Goal: Task Accomplishment & Management: Use online tool/utility

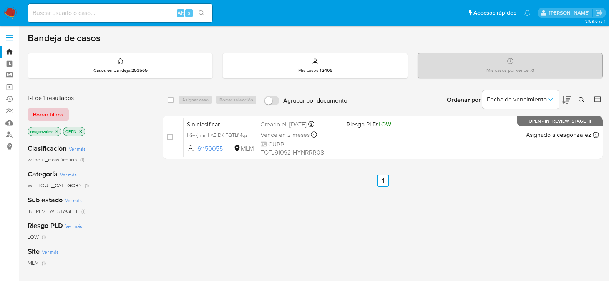
click at [59, 112] on span "Borrar filtros" at bounding box center [48, 114] width 30 height 11
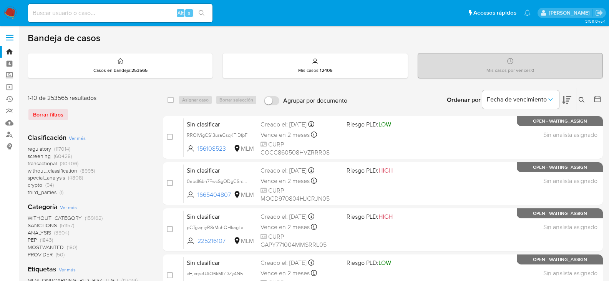
click at [38, 154] on span "screening" at bounding box center [39, 156] width 23 height 8
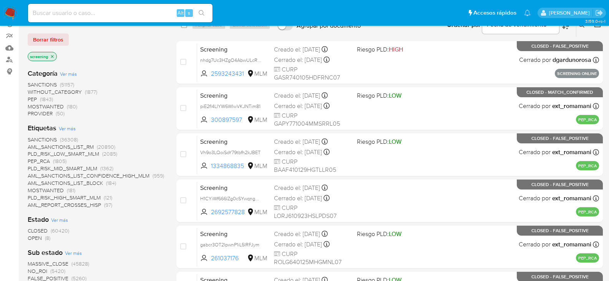
scroll to position [77, 0]
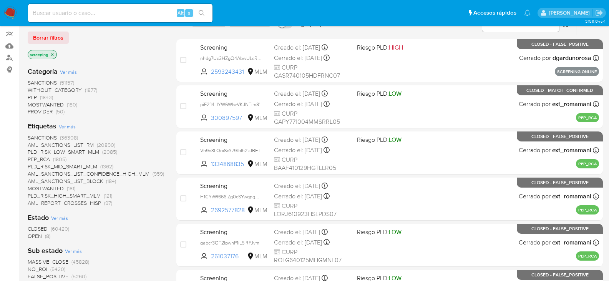
click at [35, 235] on span "OPEN" at bounding box center [35, 236] width 14 height 8
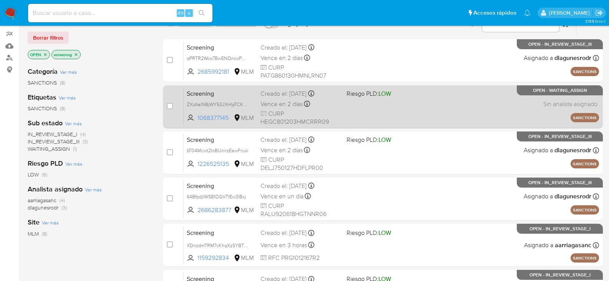
click at [273, 105] on span "Vence en 2 días" at bounding box center [282, 104] width 42 height 8
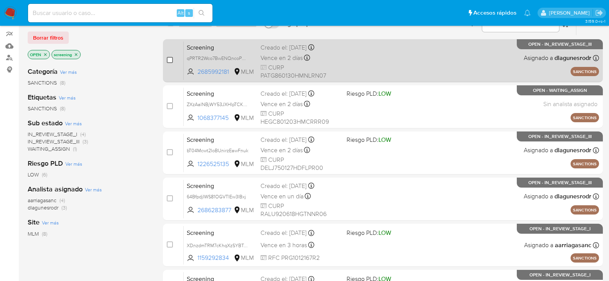
click at [168, 60] on input "checkbox" at bounding box center [170, 60] width 6 height 6
checkbox input "true"
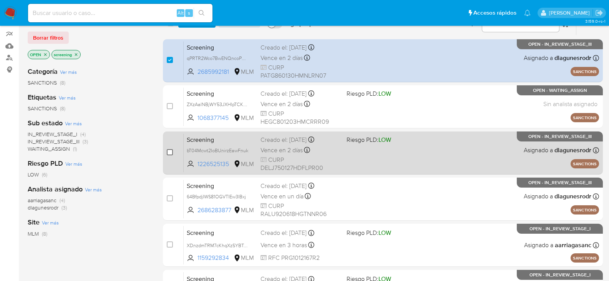
click at [169, 152] on input "checkbox" at bounding box center [170, 152] width 6 height 6
checkbox input "true"
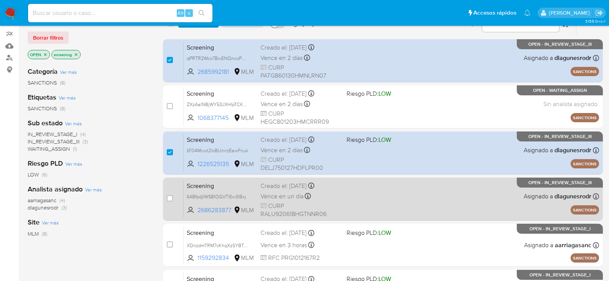
click at [170, 202] on div "case-item-checkbox" at bounding box center [170, 199] width 6 height 9
click at [168, 199] on input "checkbox" at bounding box center [170, 198] width 6 height 6
checkbox input "true"
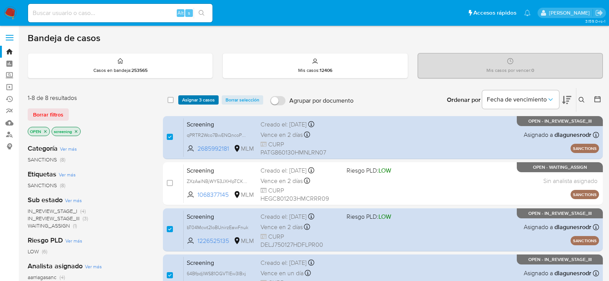
click at [208, 98] on span "Asignar 3 casos" at bounding box center [198, 100] width 33 height 8
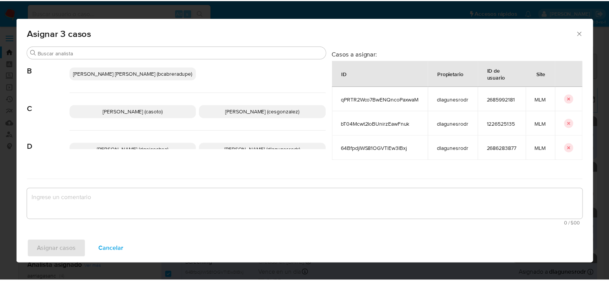
scroll to position [77, 0]
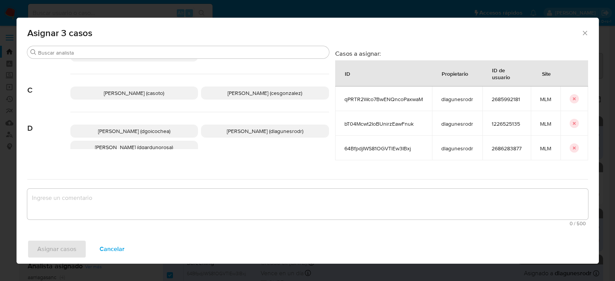
click at [244, 93] on span "Cesar Gonzalez (cesgonzalez)" at bounding box center [265, 93] width 75 height 8
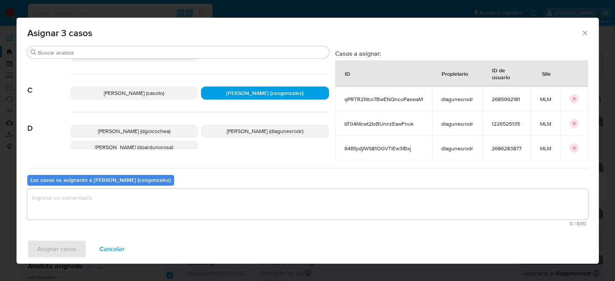
click at [130, 215] on textarea "assign-modal" at bounding box center [307, 204] width 561 height 31
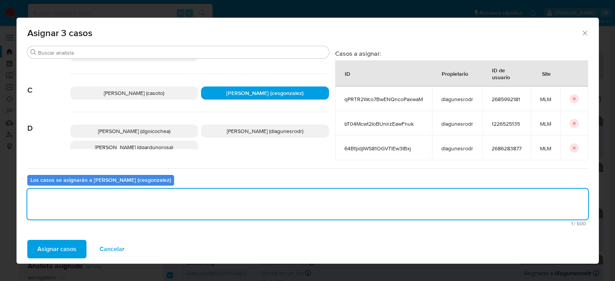
click at [70, 252] on span "Asignar casos" at bounding box center [56, 249] width 39 height 17
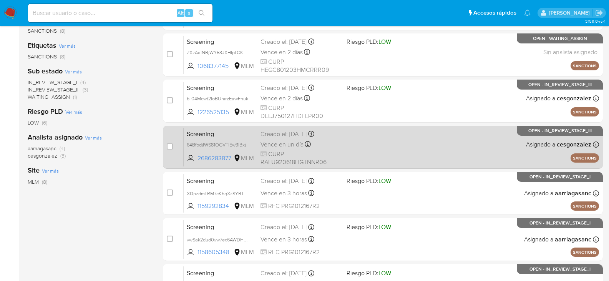
scroll to position [115, 0]
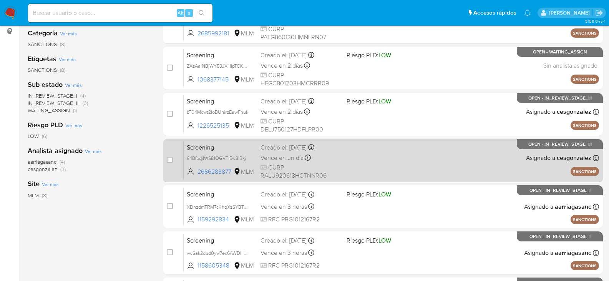
click at [338, 160] on div "Vence en un día Vence el 16/09/2025 21:12:27" at bounding box center [301, 158] width 80 height 10
click at [300, 168] on span "CURP RALU920618HGTNNR06" at bounding box center [301, 171] width 80 height 17
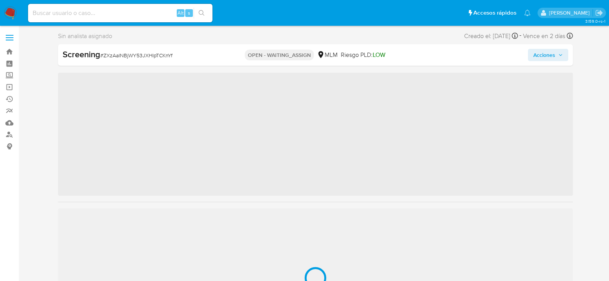
scroll to position [325, 0]
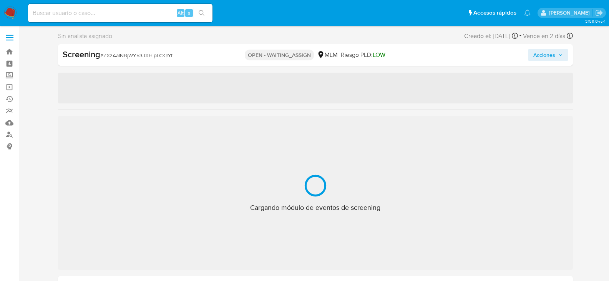
select select "10"
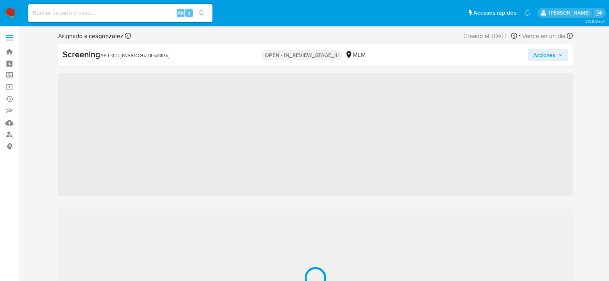
scroll to position [325, 0]
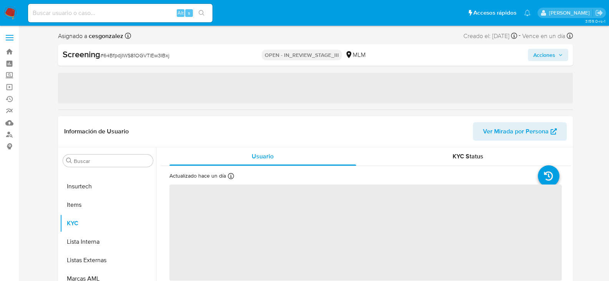
select select "10"
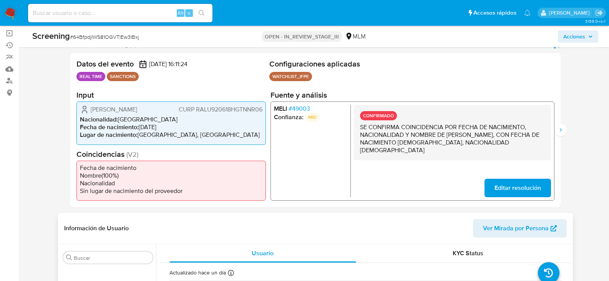
scroll to position [0, 0]
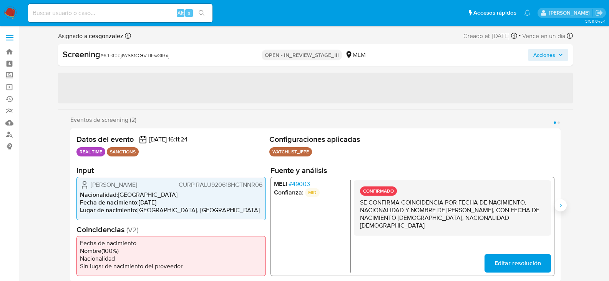
click at [561, 203] on icon "Siguiente" at bounding box center [561, 205] width 6 height 6
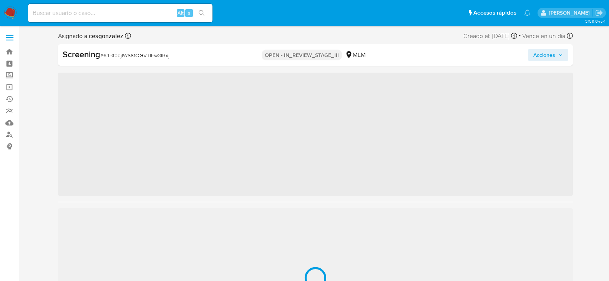
scroll to position [325, 0]
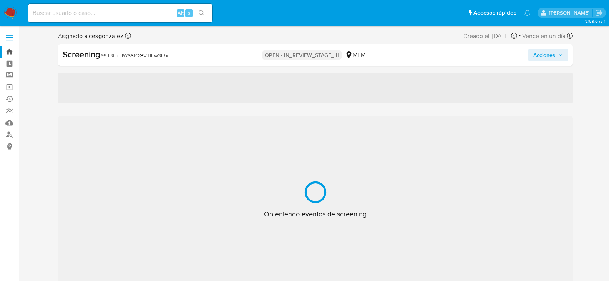
select select "10"
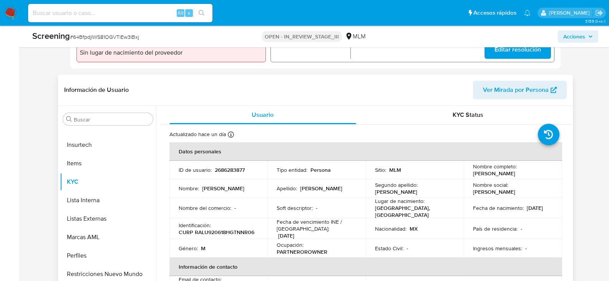
scroll to position [38, 0]
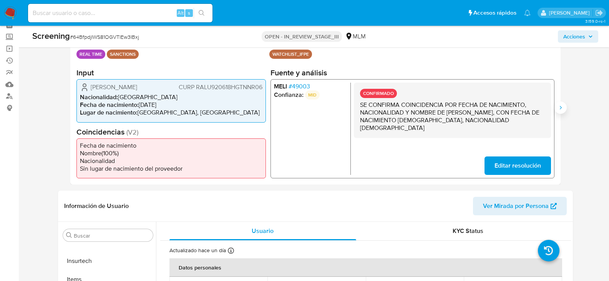
click at [557, 107] on button "Siguiente" at bounding box center [561, 107] width 12 height 12
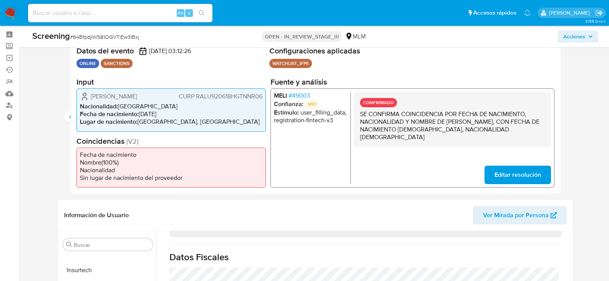
scroll to position [0, 0]
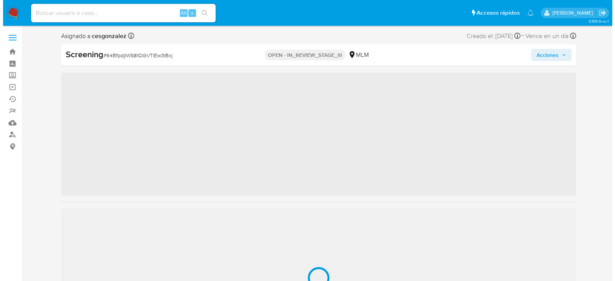
scroll to position [325, 0]
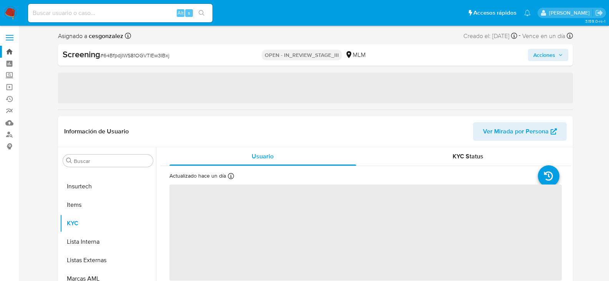
select select "10"
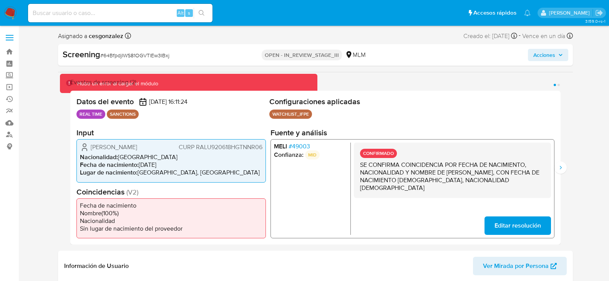
click at [411, 175] on p "SE CONFIRMA COINCIDENCIA POR FECHA DE NACIMIENTO, NACIONALIDAD Y NOMBRE DE URIE…" at bounding box center [452, 176] width 185 height 31
click at [565, 57] on button "Acciones" at bounding box center [548, 55] width 40 height 12
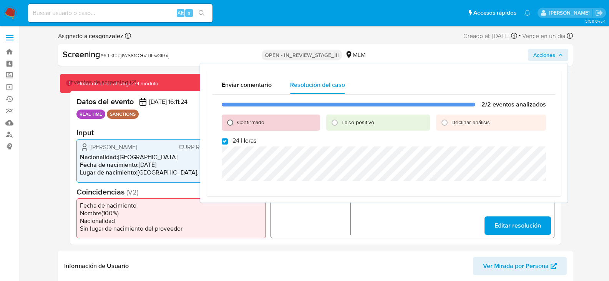
click at [234, 123] on input "Confirmado" at bounding box center [230, 122] width 12 height 12
radio input "true"
click at [227, 143] on input "24 Horas" at bounding box center [225, 141] width 6 height 6
checkbox input "false"
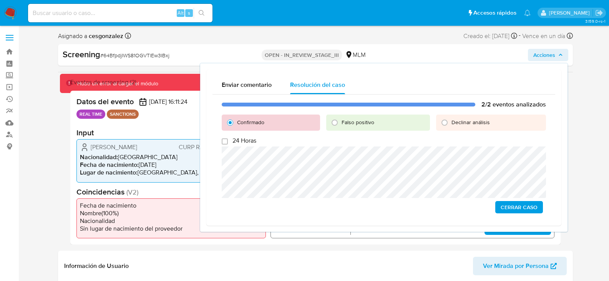
click at [517, 208] on span "Cerrar Caso" at bounding box center [519, 207] width 37 height 11
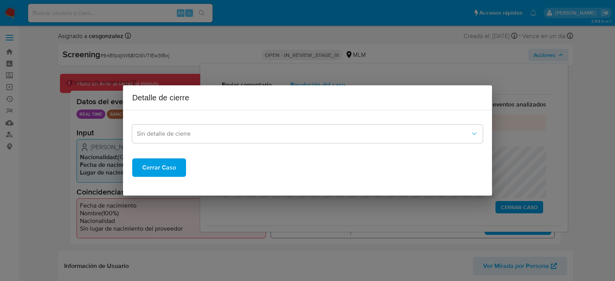
click at [291, 119] on div "Sin detalle de cierre" at bounding box center [307, 129] width 351 height 27
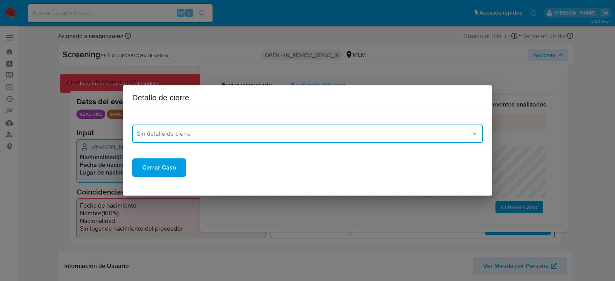
click at [287, 128] on button "Sin detalle de cierre" at bounding box center [307, 134] width 351 height 18
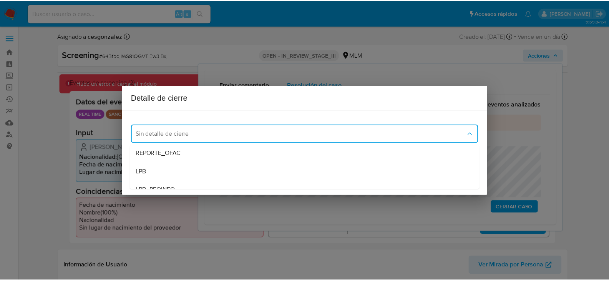
scroll to position [38, 0]
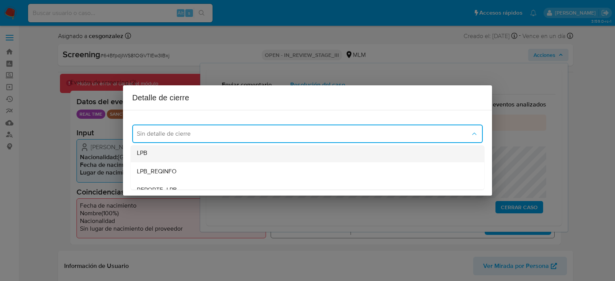
click at [189, 153] on div "LPB" at bounding box center [307, 153] width 341 height 18
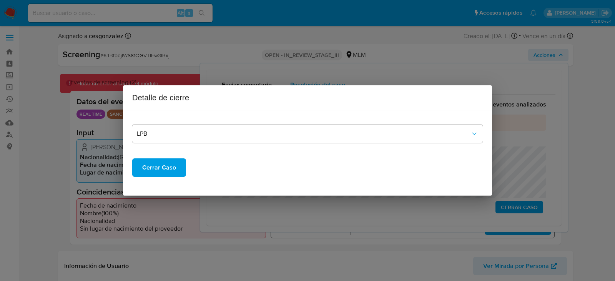
click at [163, 173] on span "Cerrar Caso" at bounding box center [159, 167] width 34 height 17
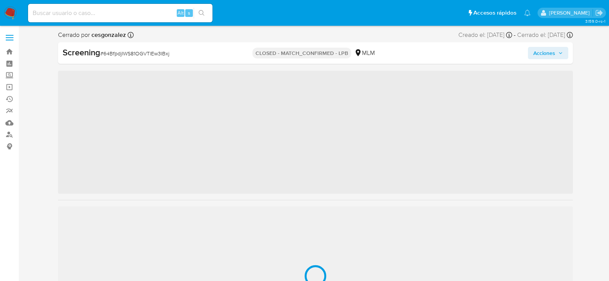
scroll to position [325, 0]
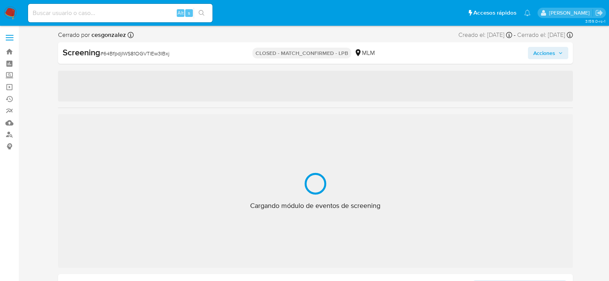
select select "10"
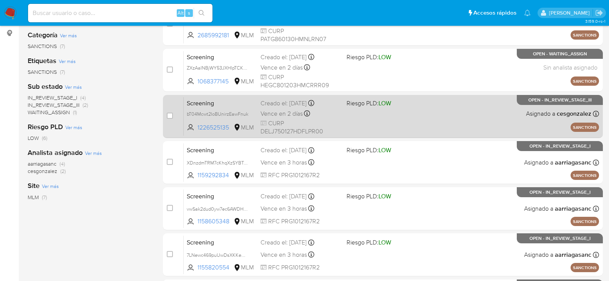
scroll to position [115, 0]
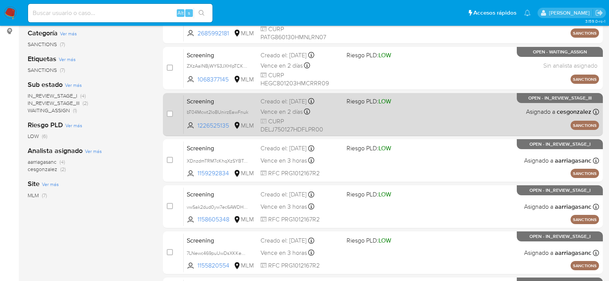
click at [285, 118] on span "CURP DELJ750127HDFLPR00" at bounding box center [301, 125] width 80 height 17
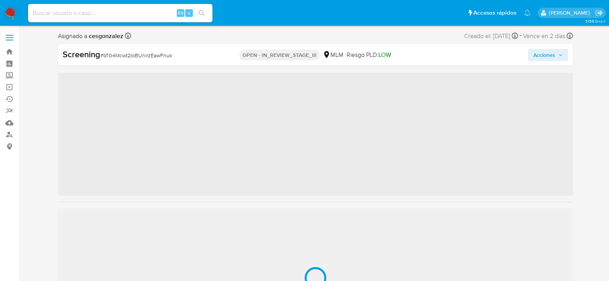
scroll to position [325, 0]
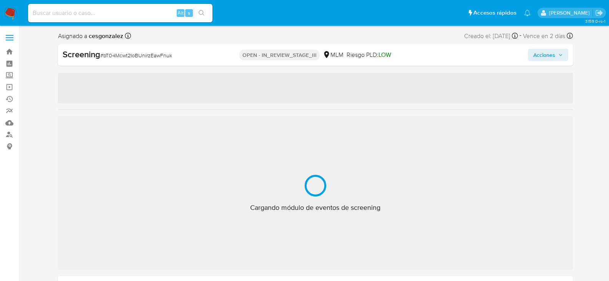
select select "10"
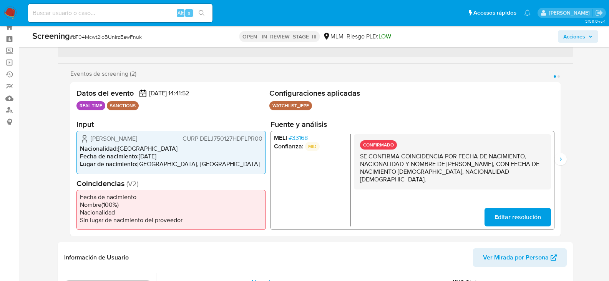
scroll to position [38, 0]
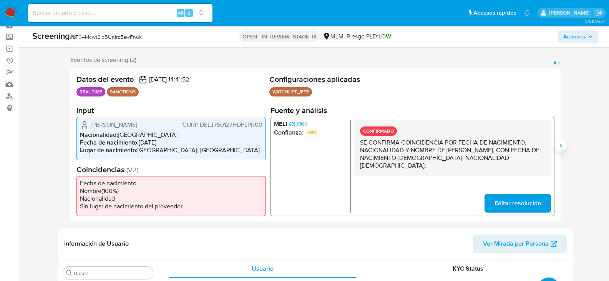
click at [563, 144] on icon "Siguiente" at bounding box center [561, 145] width 6 height 6
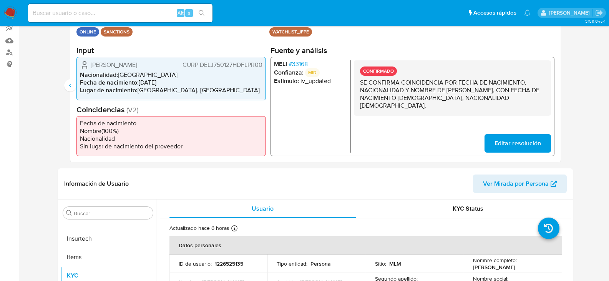
scroll to position [0, 0]
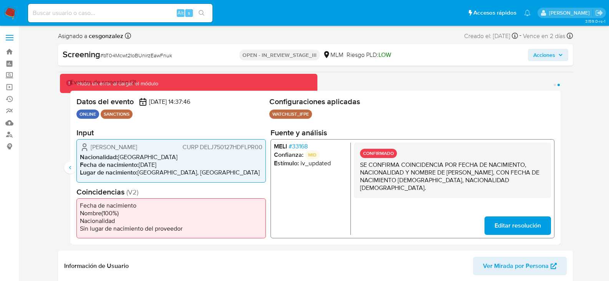
click at [304, 147] on span "# 33168" at bounding box center [297, 147] width 19 height 8
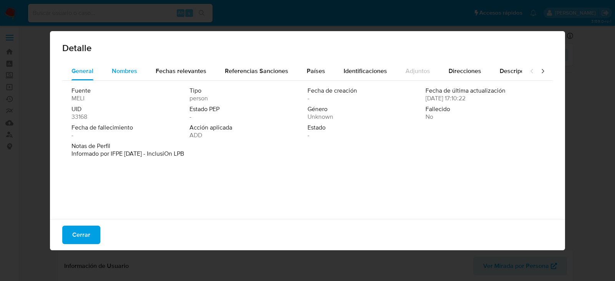
click at [112, 69] on span "Nombres" at bounding box center [124, 71] width 25 height 9
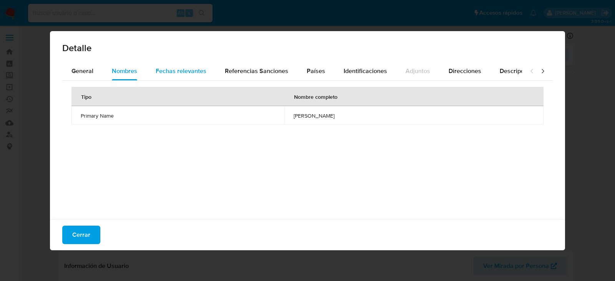
click at [176, 69] on span "Fechas relevantes" at bounding box center [181, 71] width 51 height 9
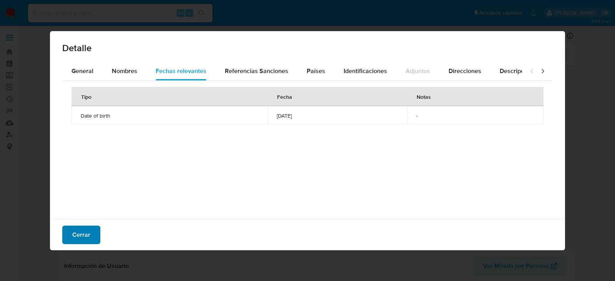
click at [81, 233] on span "Cerrar" at bounding box center [81, 234] width 18 height 17
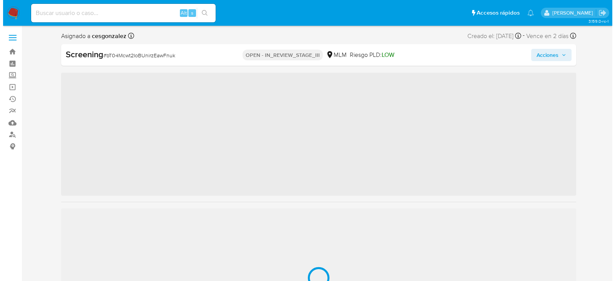
scroll to position [325, 0]
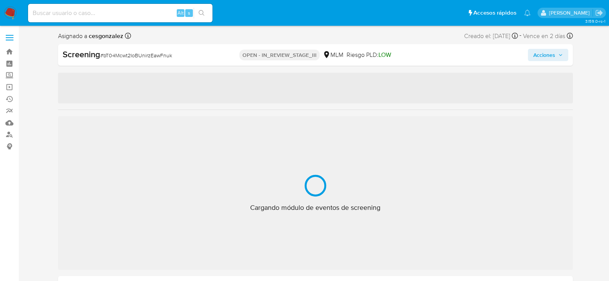
select select "10"
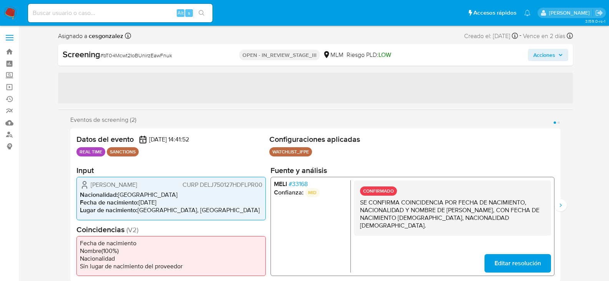
click at [446, 209] on p "SE CONFIRMA COINCIDENCIA POR FECHA DE NACIMIENTO, NACIONALIDAD Y NOMBRE DE [PER…" at bounding box center [452, 214] width 185 height 31
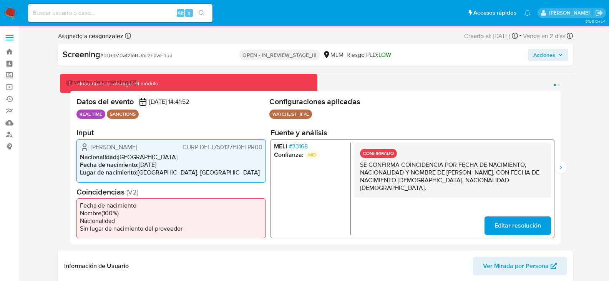
click at [556, 56] on span "Acciones" at bounding box center [549, 55] width 30 height 11
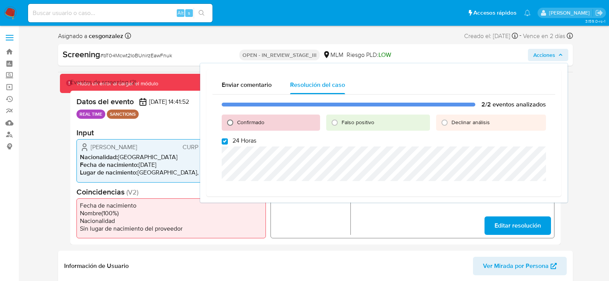
click at [230, 123] on input "Confirmado" at bounding box center [230, 122] width 12 height 12
radio input "true"
drag, startPoint x: 225, startPoint y: 141, endPoint x: 229, endPoint y: 145, distance: 5.5
click at [225, 141] on input "24 Horas" at bounding box center [225, 141] width 6 height 6
checkbox input "false"
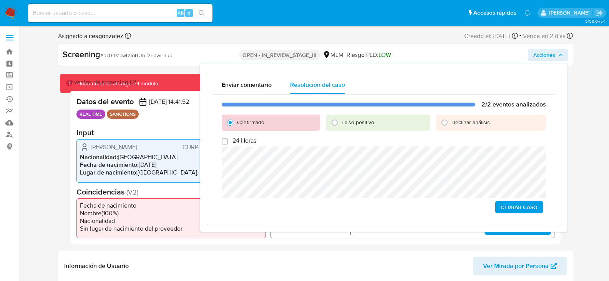
click at [511, 200] on div "2/2 eventos analizados Confirmado Falso positivo Declinar análisis 24 Horas Cer…" at bounding box center [384, 157] width 343 height 125
click at [504, 205] on span "Cerrar Caso" at bounding box center [519, 207] width 37 height 11
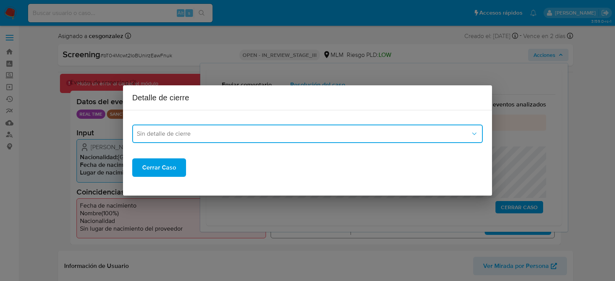
click at [252, 134] on span "Sin detalle de cierre" at bounding box center [304, 134] width 334 height 8
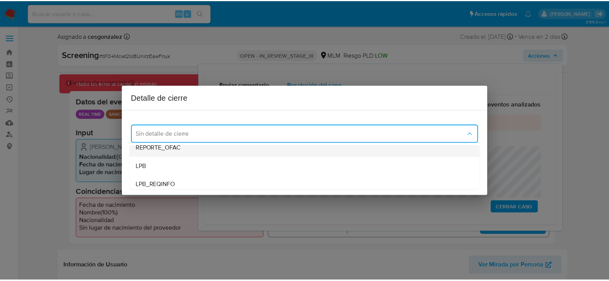
scroll to position [38, 0]
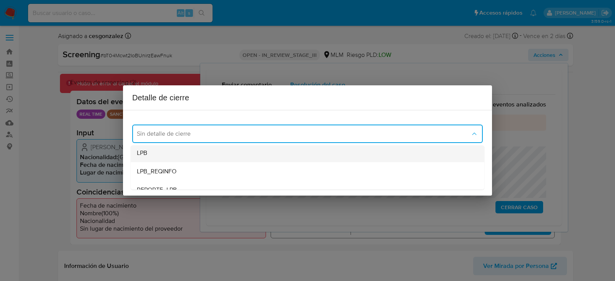
click at [180, 159] on div "LPB" at bounding box center [307, 153] width 341 height 18
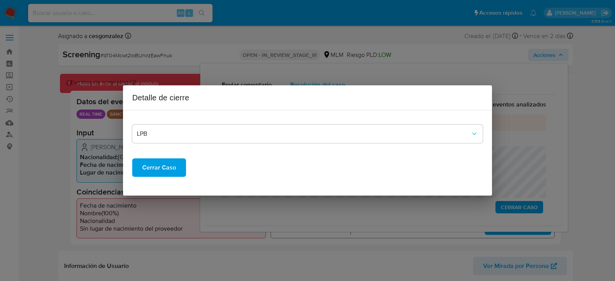
click at [157, 171] on span "Cerrar Caso" at bounding box center [159, 167] width 34 height 17
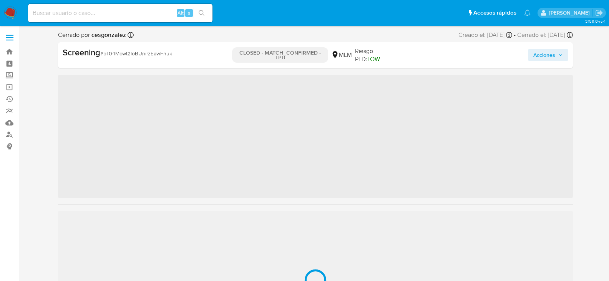
scroll to position [325, 0]
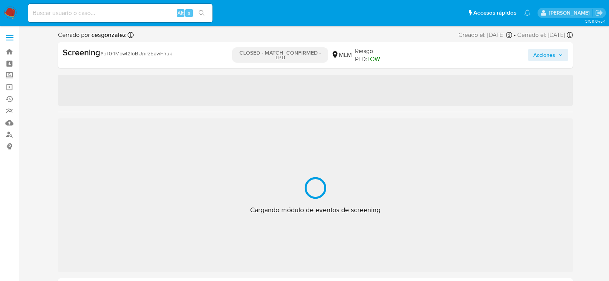
select select "10"
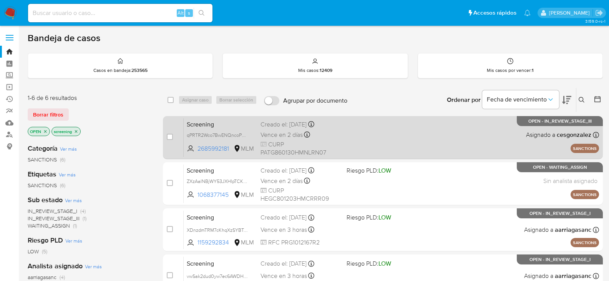
click at [290, 131] on span "Vence en 2 días" at bounding box center [282, 135] width 42 height 8
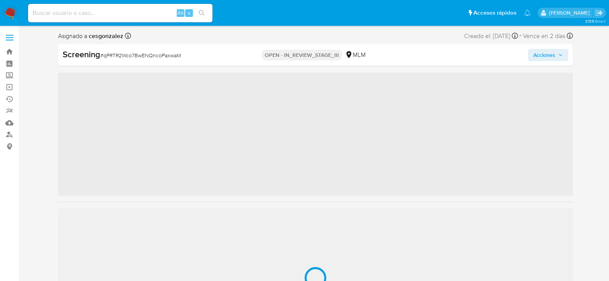
scroll to position [325, 0]
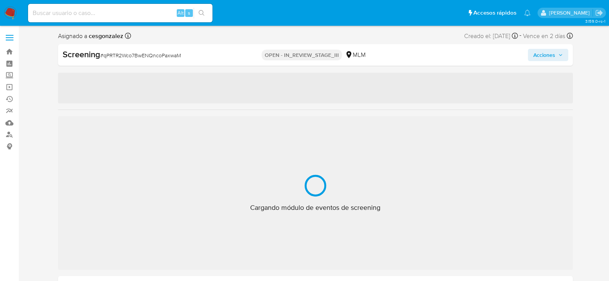
select select "10"
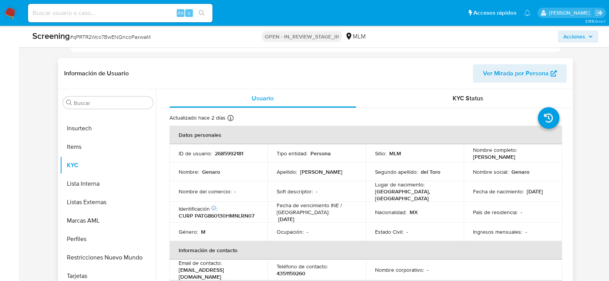
scroll to position [0, 0]
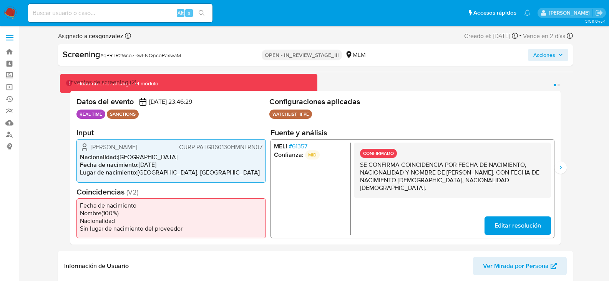
click at [298, 145] on span "# 61357" at bounding box center [297, 147] width 19 height 8
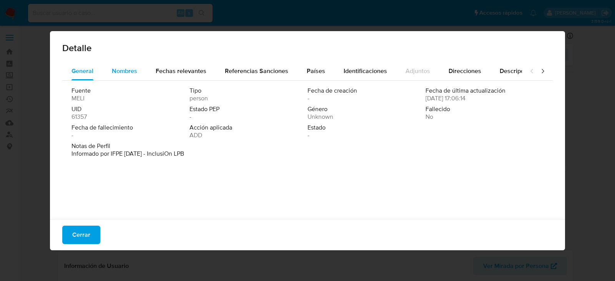
click at [112, 74] on span "Nombres" at bounding box center [124, 71] width 25 height 9
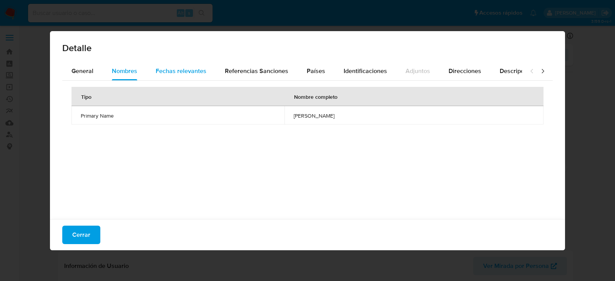
click at [163, 68] on span "Fechas relevantes" at bounding box center [181, 71] width 51 height 9
click at [27, 205] on div "Detalle General Nombres Fechas relevantes Referencias Sanciones Países Identifi…" at bounding box center [307, 140] width 615 height 281
click at [73, 236] on span "Cerrar" at bounding box center [81, 234] width 18 height 17
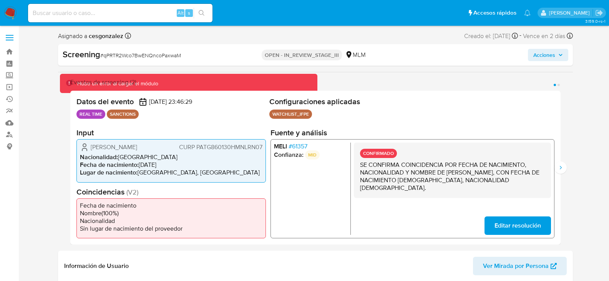
click at [444, 179] on p "SE CONFIRMA COINCIDENCIA POR FECHA DE NACIMIENTO, NACIONALIDAD Y NOMBRE DE [PER…" at bounding box center [452, 176] width 185 height 31
click at [564, 168] on button "Siguiente" at bounding box center [561, 167] width 12 height 12
click at [306, 147] on span "# 61357" at bounding box center [297, 147] width 19 height 8
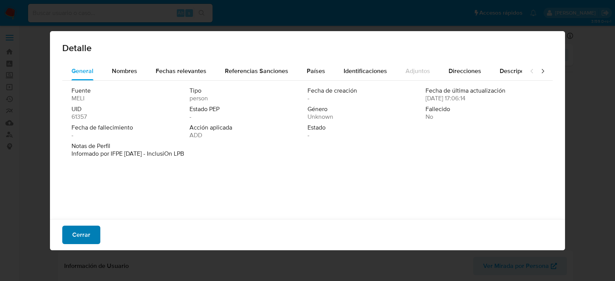
drag, startPoint x: 88, startPoint y: 245, endPoint x: 88, endPoint y: 241, distance: 3.9
click at [88, 243] on div "Cerrar" at bounding box center [307, 234] width 515 height 31
click at [88, 237] on span "Cerrar" at bounding box center [81, 234] width 18 height 17
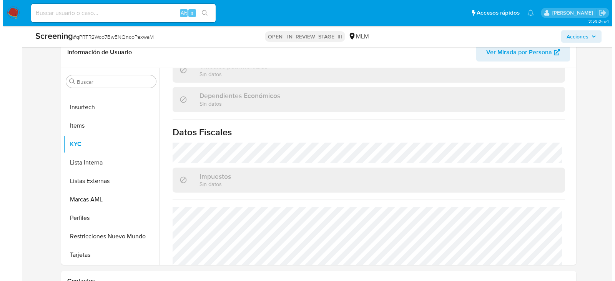
scroll to position [293, 0]
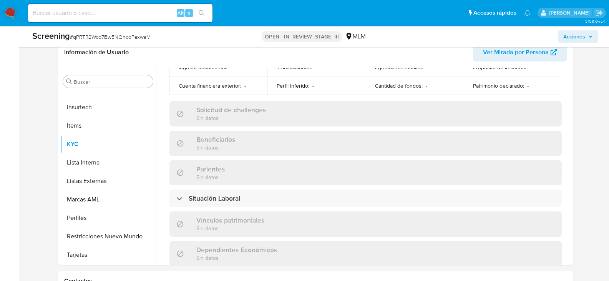
click at [591, 34] on icon "button" at bounding box center [591, 36] width 5 height 5
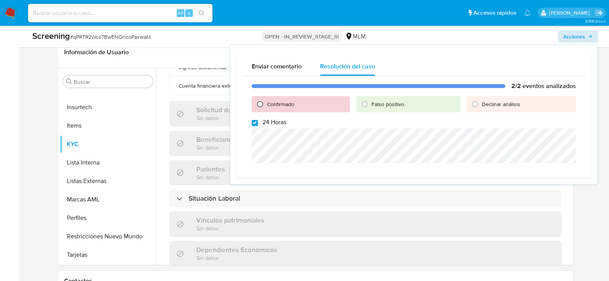
click at [261, 104] on input "Confirmado" at bounding box center [260, 104] width 12 height 12
radio input "true"
click at [260, 123] on label "24 Horas" at bounding box center [269, 122] width 35 height 8
click at [258, 123] on input "24 Horas" at bounding box center [255, 123] width 6 height 6
checkbox input "false"
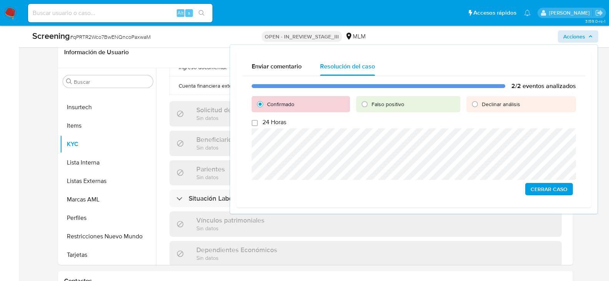
click at [536, 188] on span "Cerrar Caso" at bounding box center [549, 189] width 37 height 11
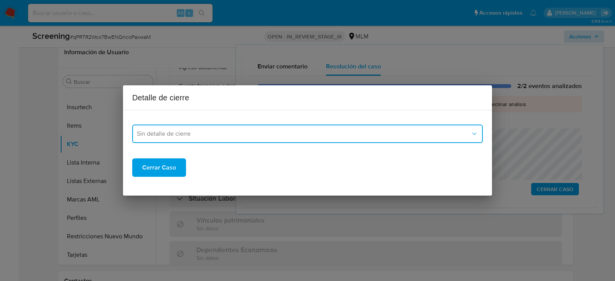
click at [235, 131] on span "Sin detalle de cierre" at bounding box center [304, 134] width 334 height 8
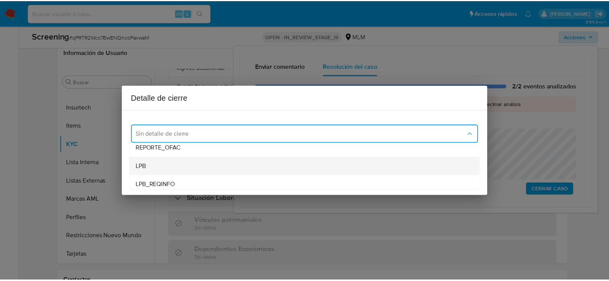
scroll to position [38, 0]
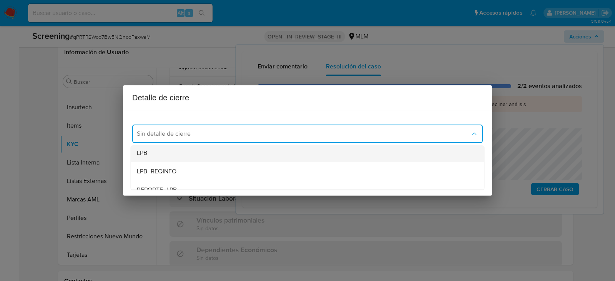
click at [170, 153] on div "LPB" at bounding box center [307, 153] width 341 height 18
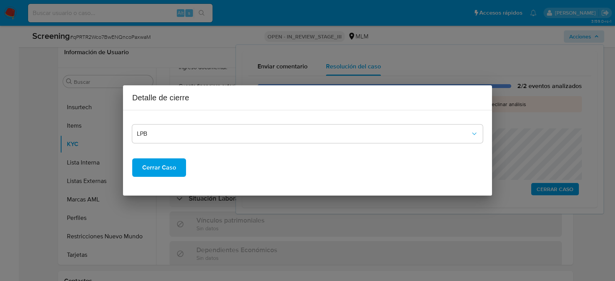
click at [165, 174] on span "Cerrar Caso" at bounding box center [159, 167] width 34 height 17
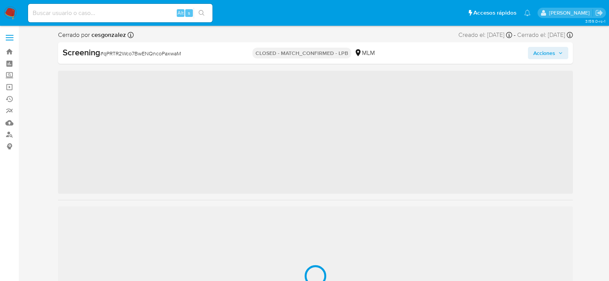
scroll to position [325, 0]
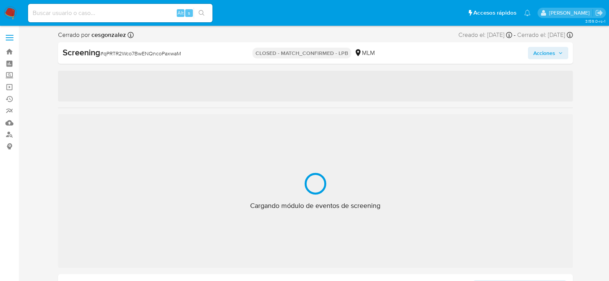
select select "10"
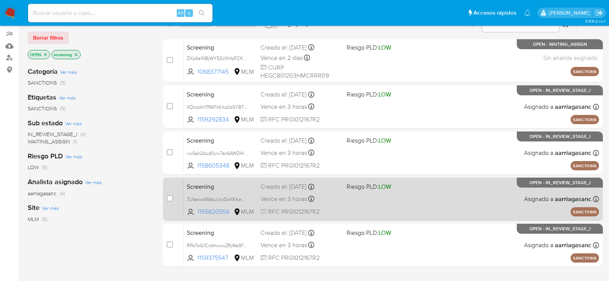
scroll to position [38, 0]
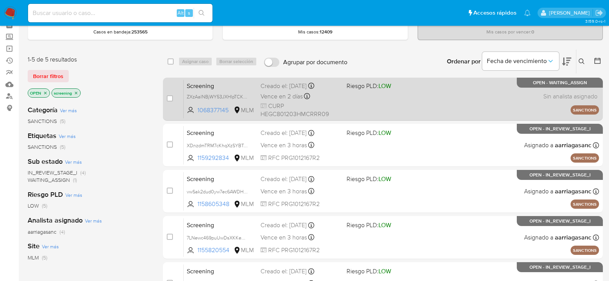
click at [410, 102] on div "Screening ZXzAalNBjWY53JXHIpTCKnYf 1068377145 MLM Riesgo PLD: LOW Creado el: 15…" at bounding box center [392, 99] width 416 height 39
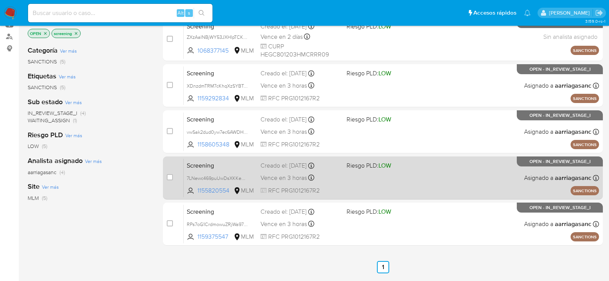
scroll to position [115, 0]
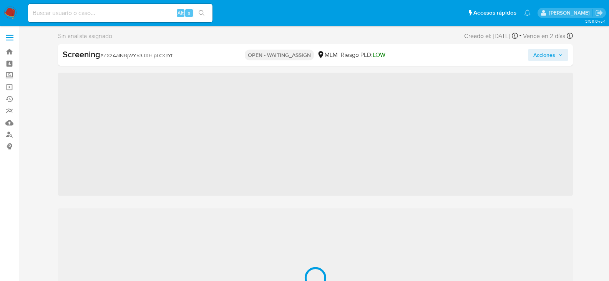
scroll to position [325, 0]
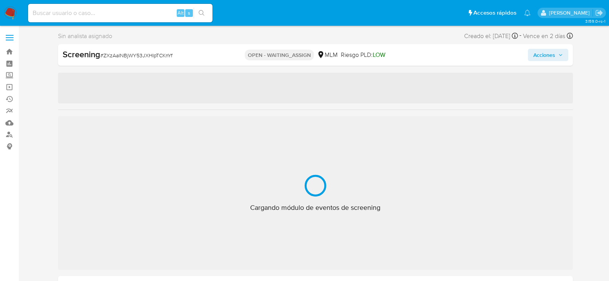
select select "10"
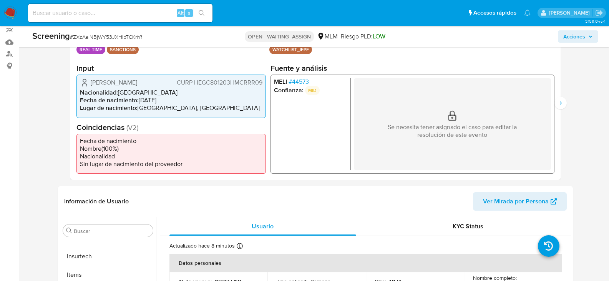
scroll to position [77, 0]
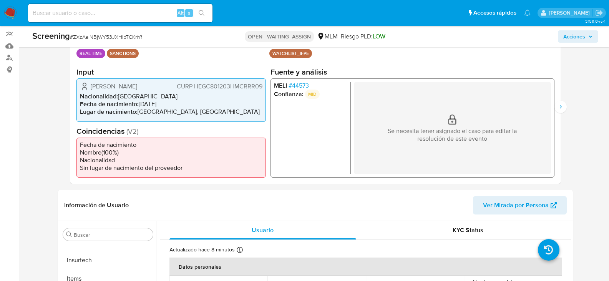
click at [298, 85] on span "# 44573" at bounding box center [298, 86] width 20 height 8
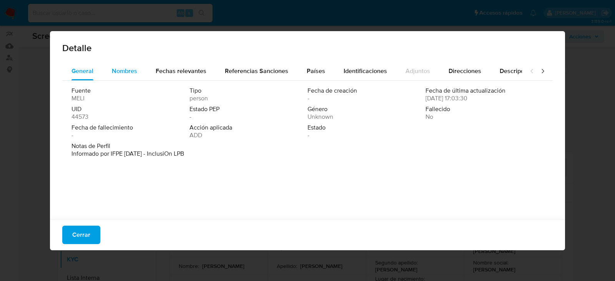
click at [123, 73] on span "Nombres" at bounding box center [124, 71] width 25 height 9
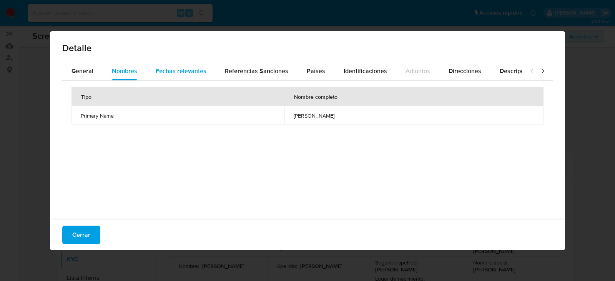
click at [193, 69] on span "Fechas relevantes" at bounding box center [181, 71] width 51 height 9
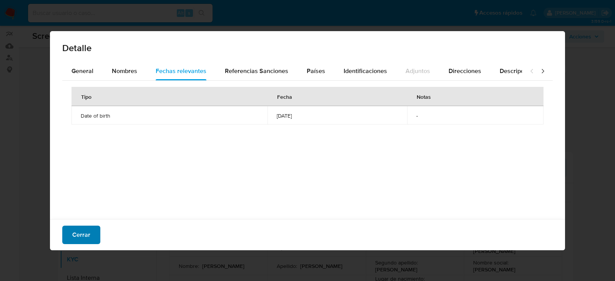
click at [90, 238] on button "Cerrar" at bounding box center [81, 235] width 38 height 18
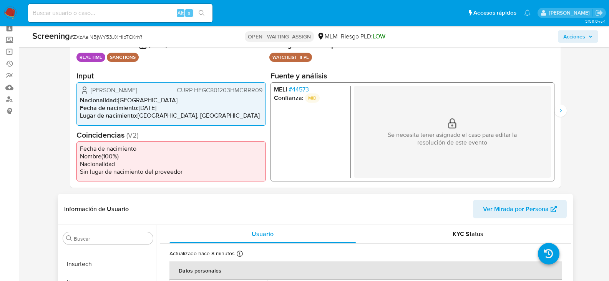
scroll to position [0, 0]
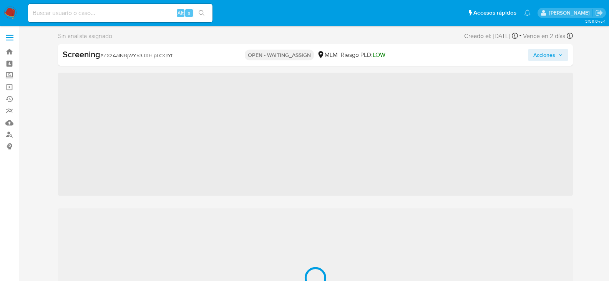
scroll to position [325, 0]
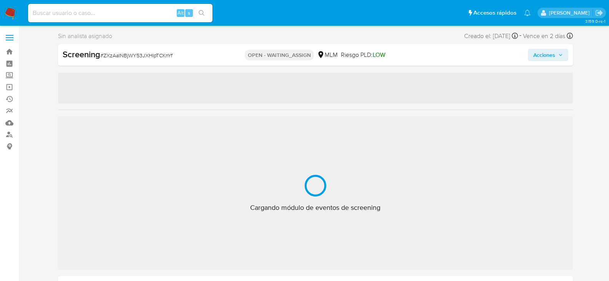
select select "10"
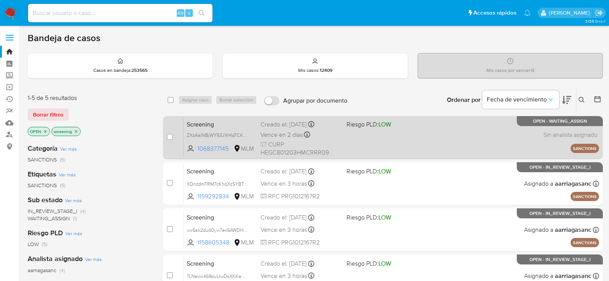
click at [348, 124] on span "Riesgo PLD: LOW" at bounding box center [369, 124] width 45 height 8
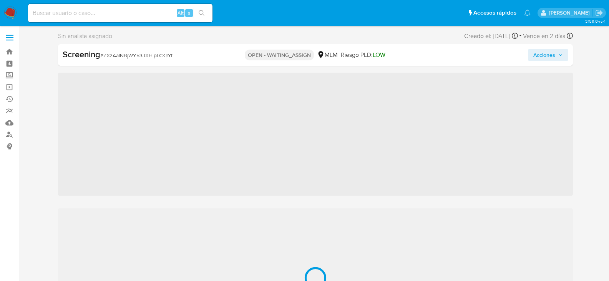
scroll to position [325, 0]
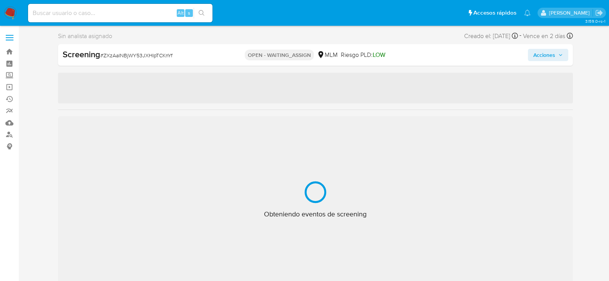
select select "10"
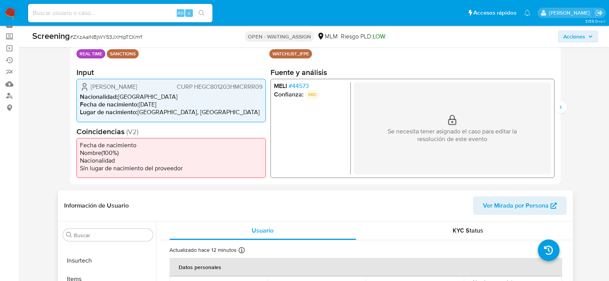
scroll to position [38, 0]
click at [304, 88] on span "# 44573" at bounding box center [298, 87] width 20 height 8
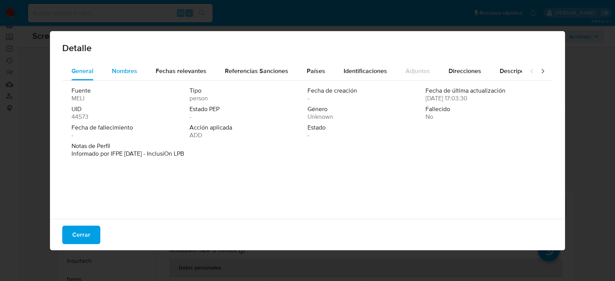
click at [124, 69] on span "Nombres" at bounding box center [124, 71] width 25 height 9
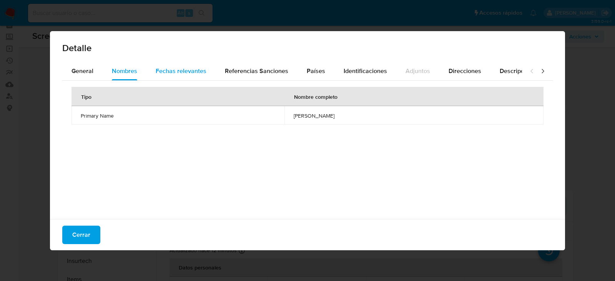
click at [175, 65] on div "Fechas relevantes" at bounding box center [181, 71] width 51 height 18
click at [590, 62] on div "Detalle General Nombres Fechas relevantes Referencias Sanciones Países Identifi…" at bounding box center [307, 140] width 615 height 281
click at [72, 231] on button "Cerrar" at bounding box center [81, 235] width 38 height 18
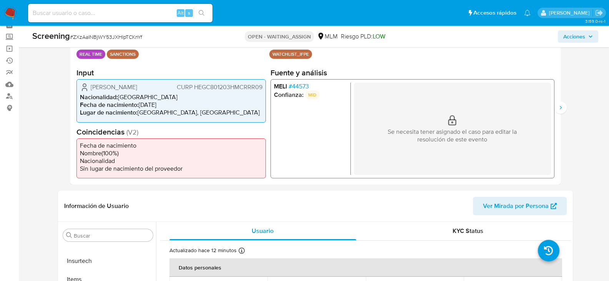
scroll to position [0, 0]
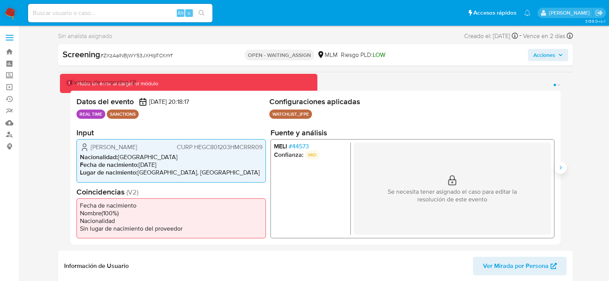
click at [559, 167] on icon "Siguiente" at bounding box center [561, 168] width 6 height 6
click at [304, 147] on span "# 44573" at bounding box center [298, 147] width 20 height 8
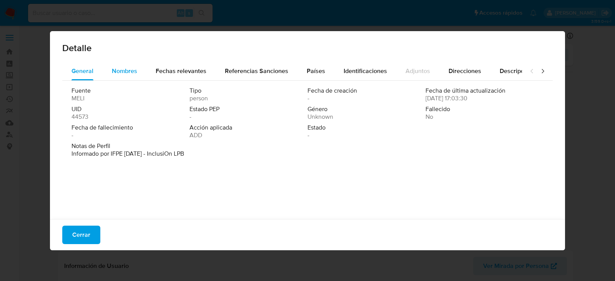
click at [111, 68] on button "Nombres" at bounding box center [125, 71] width 44 height 18
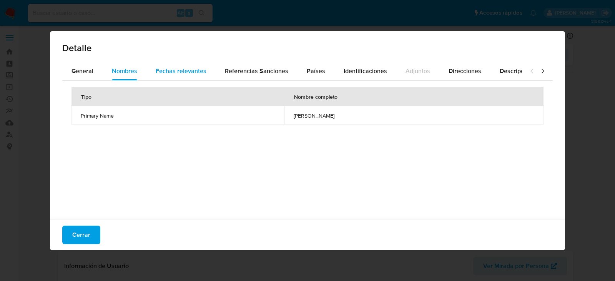
click at [184, 69] on span "Fechas relevantes" at bounding box center [181, 71] width 51 height 9
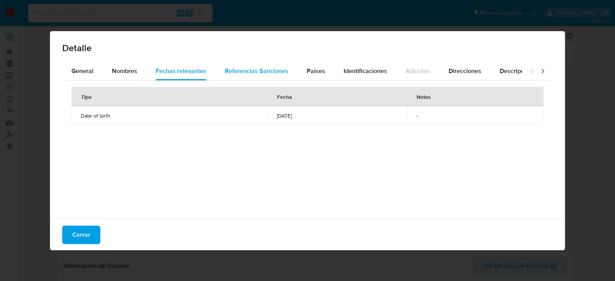
click at [240, 72] on span "Referencias Sanciones" at bounding box center [256, 71] width 63 height 9
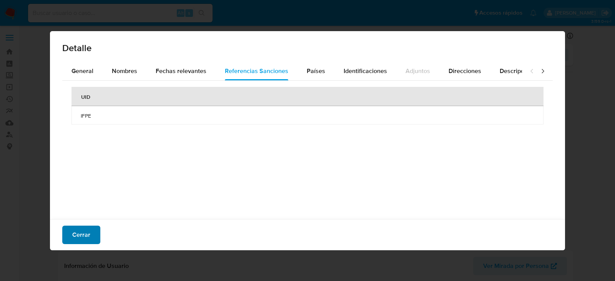
click at [72, 235] on button "Cerrar" at bounding box center [81, 235] width 38 height 18
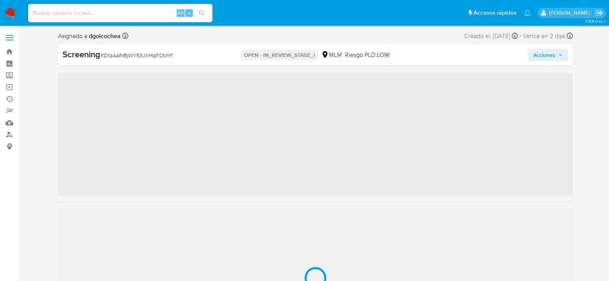
scroll to position [325, 0]
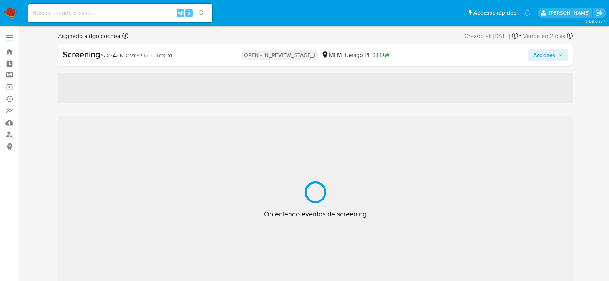
select select "10"
